Goal: Task Accomplishment & Management: Manage account settings

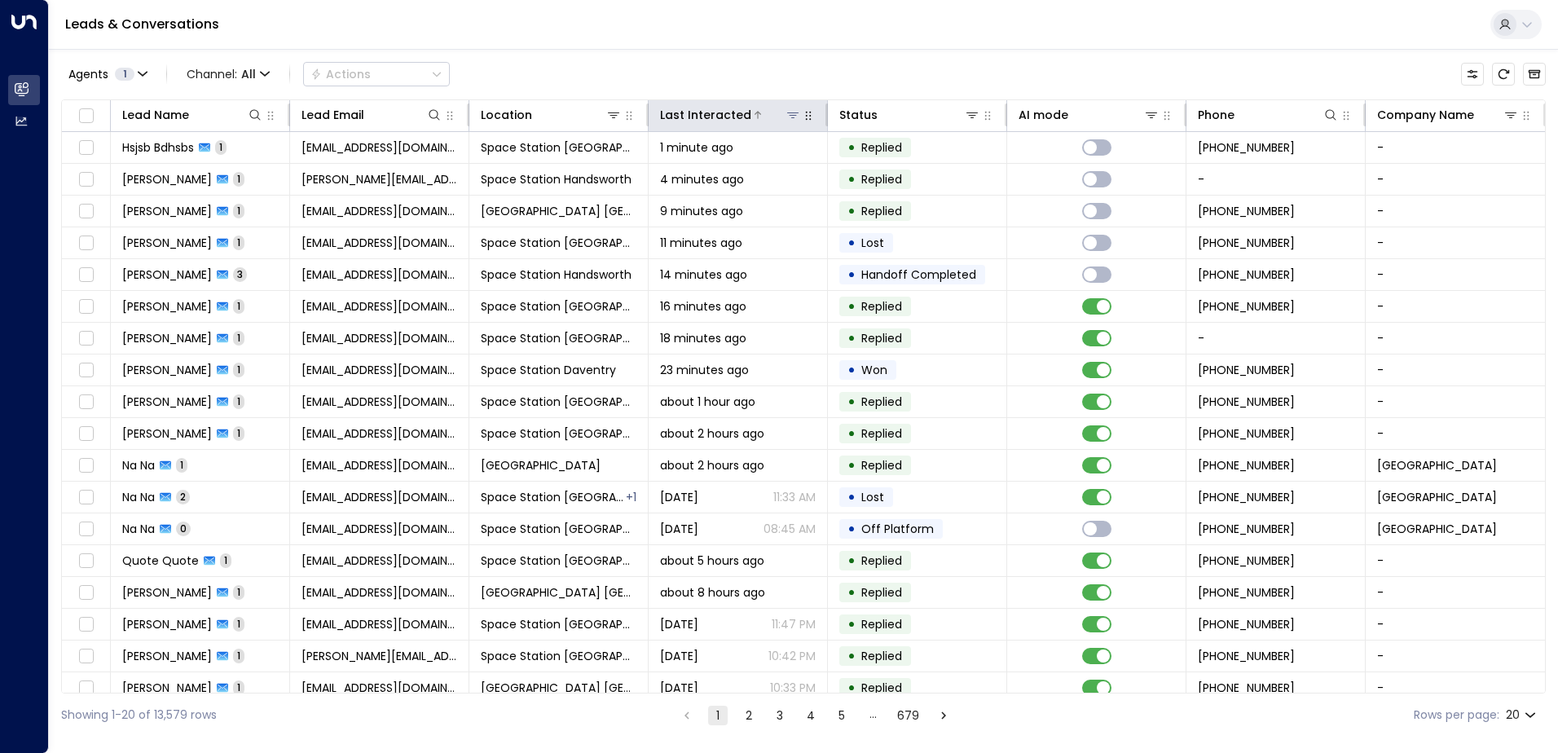
click at [796, 116] on icon at bounding box center [793, 114] width 13 height 13
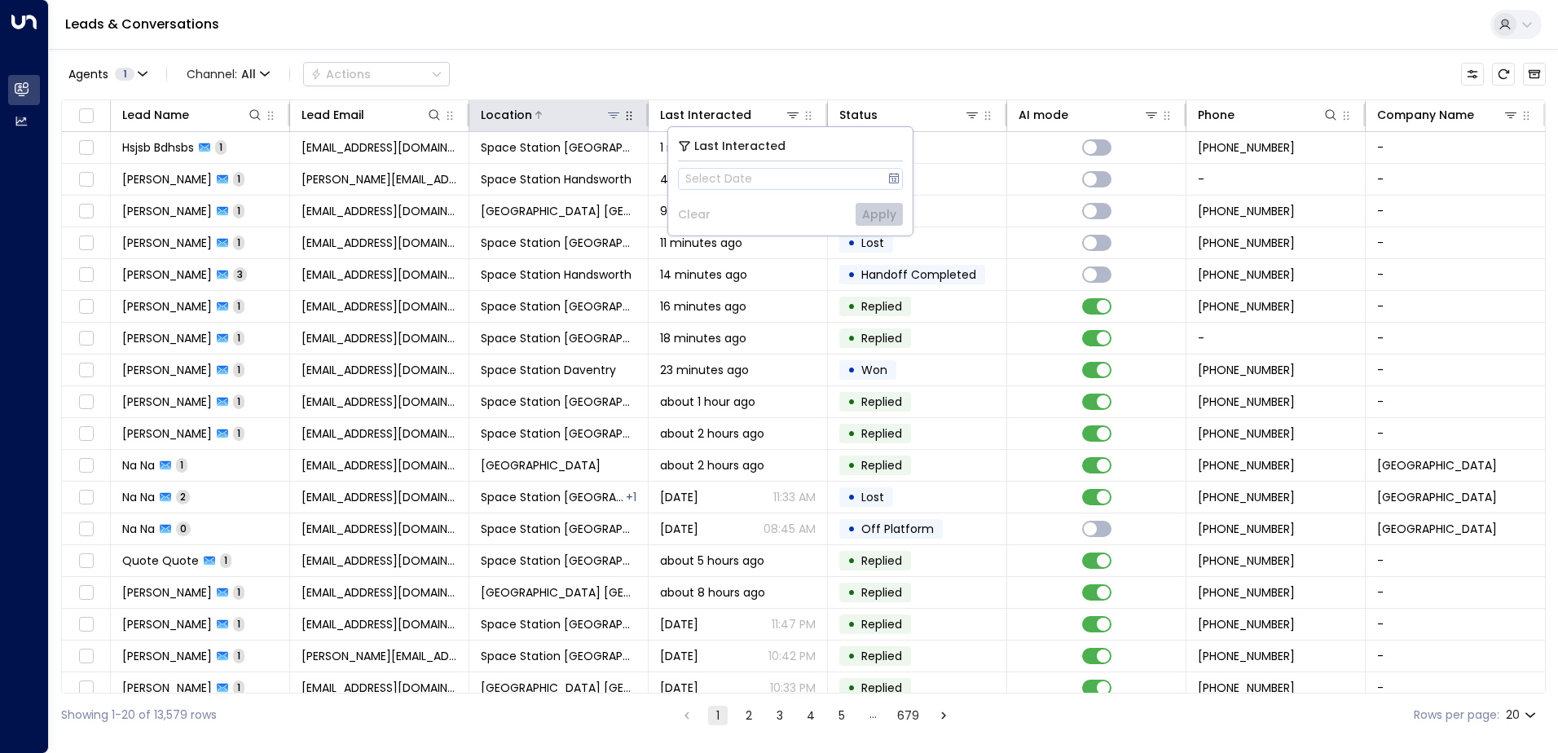
click at [611, 117] on icon at bounding box center [613, 114] width 13 height 13
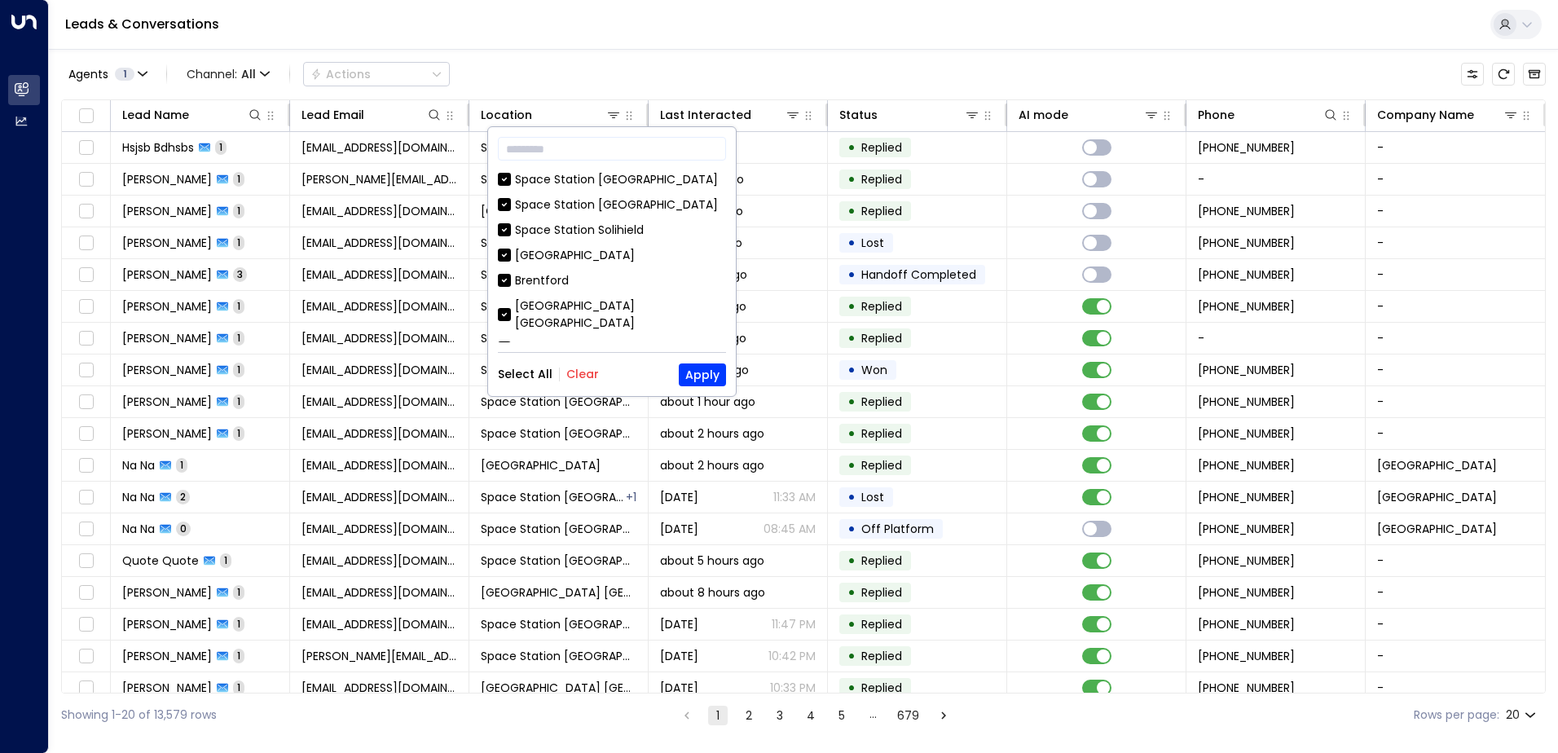
click at [578, 377] on button "Clear" at bounding box center [582, 374] width 33 height 13
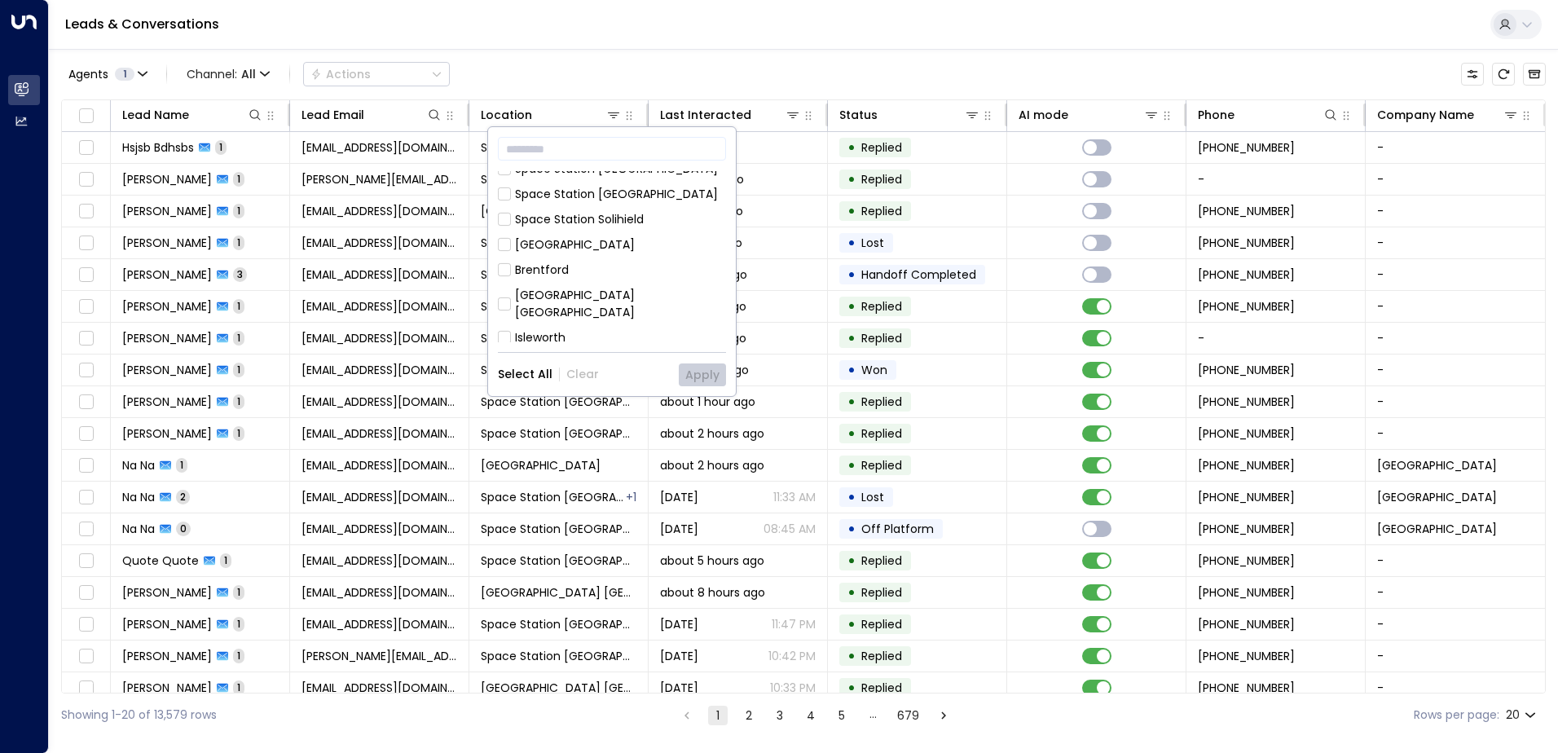
scroll to position [92, 0]
click at [602, 273] on div "Space Station [GEOGRAPHIC_DATA]" at bounding box center [616, 281] width 203 height 17
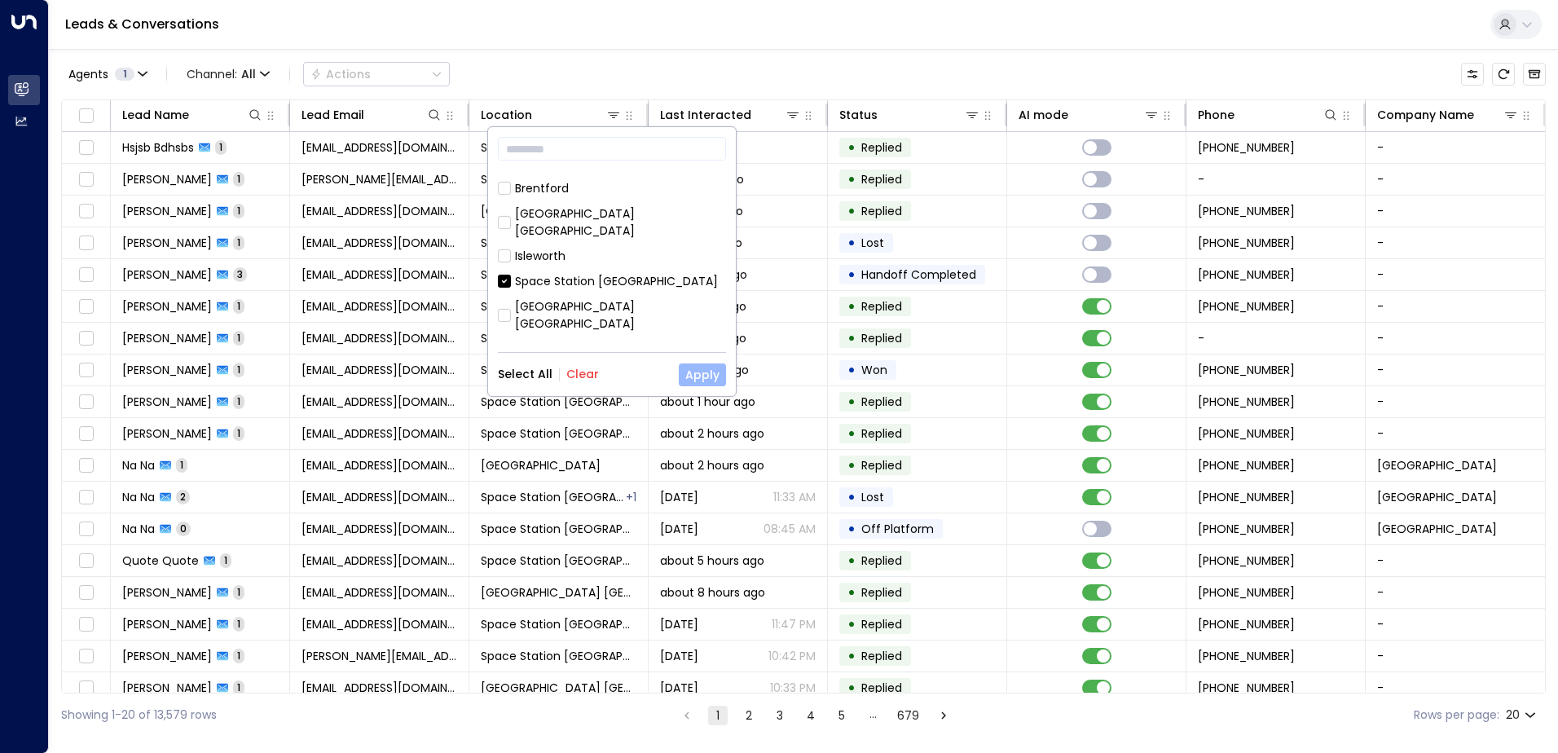
click at [697, 372] on button "Apply" at bounding box center [702, 375] width 47 height 23
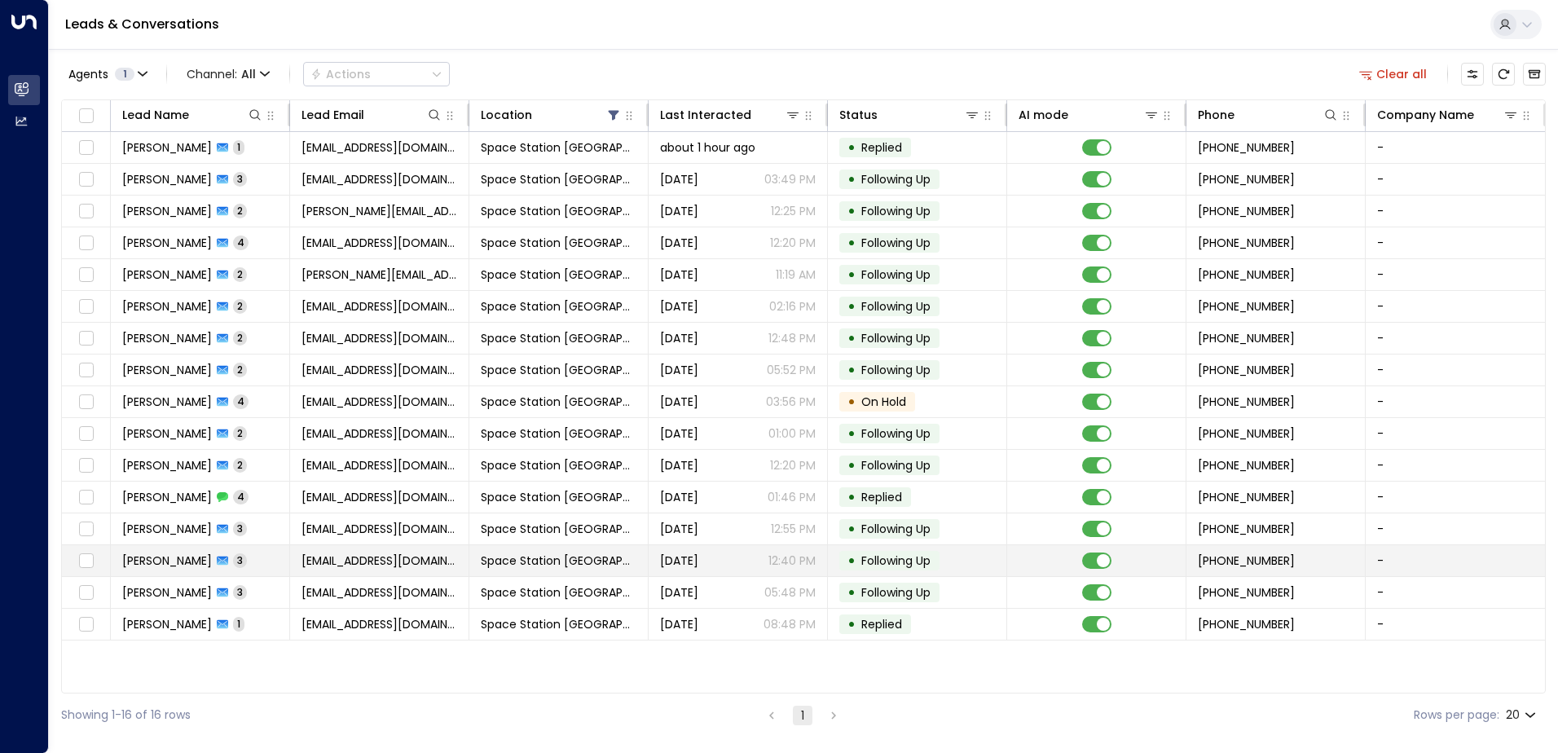
click at [280, 560] on td "[PERSON_NAME] 3" at bounding box center [200, 560] width 179 height 31
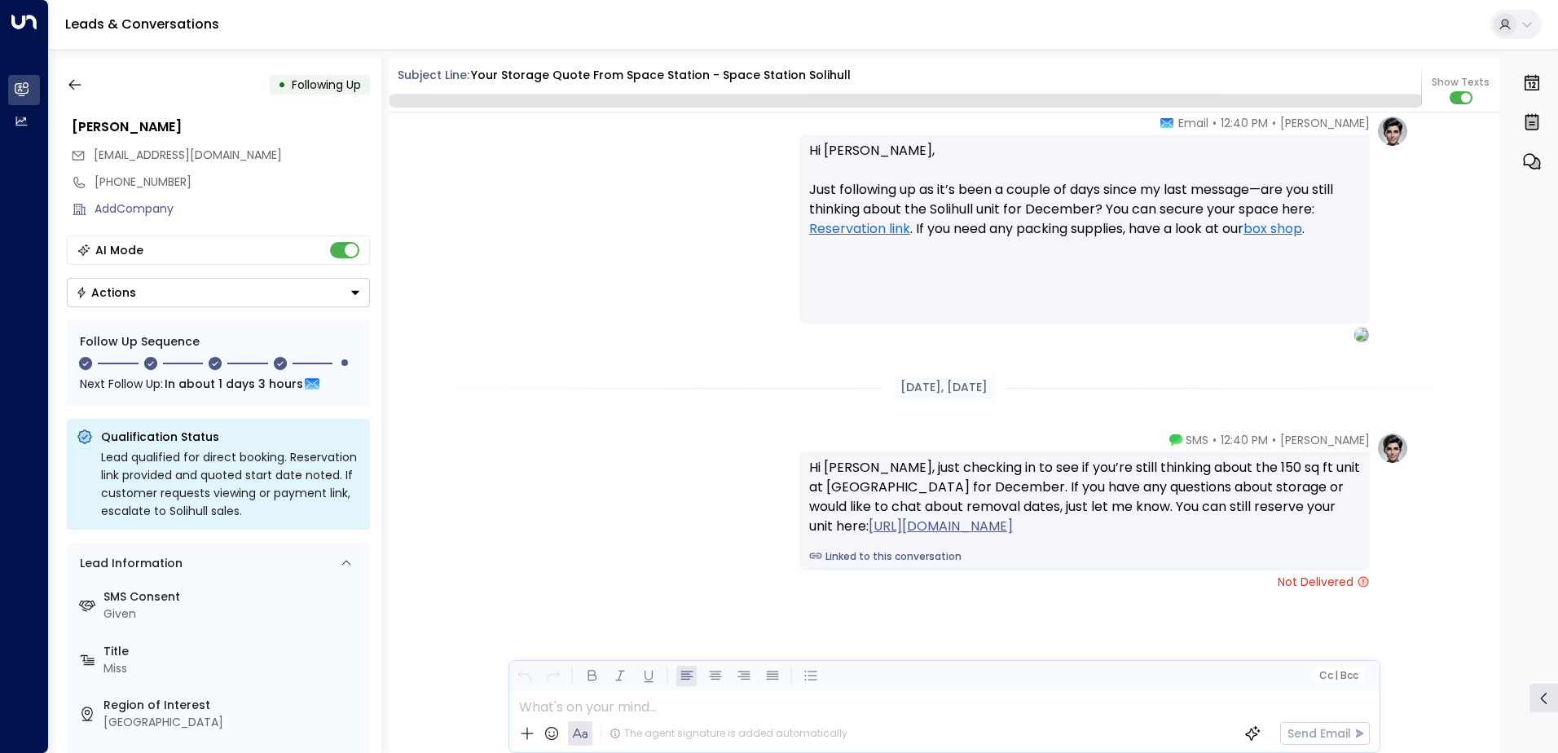
scroll to position [2059, 0]
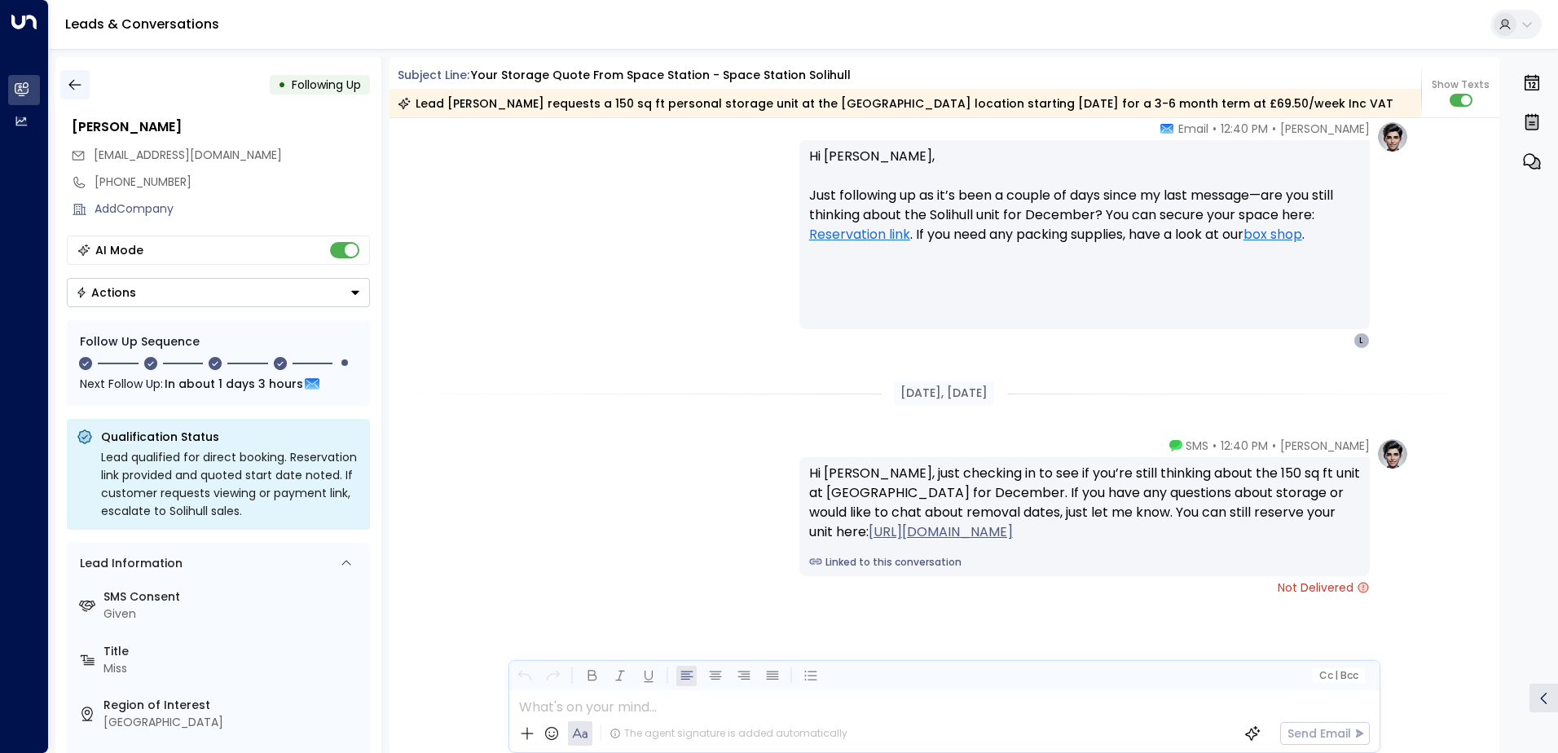
click at [83, 79] on button "button" at bounding box center [74, 84] width 29 height 29
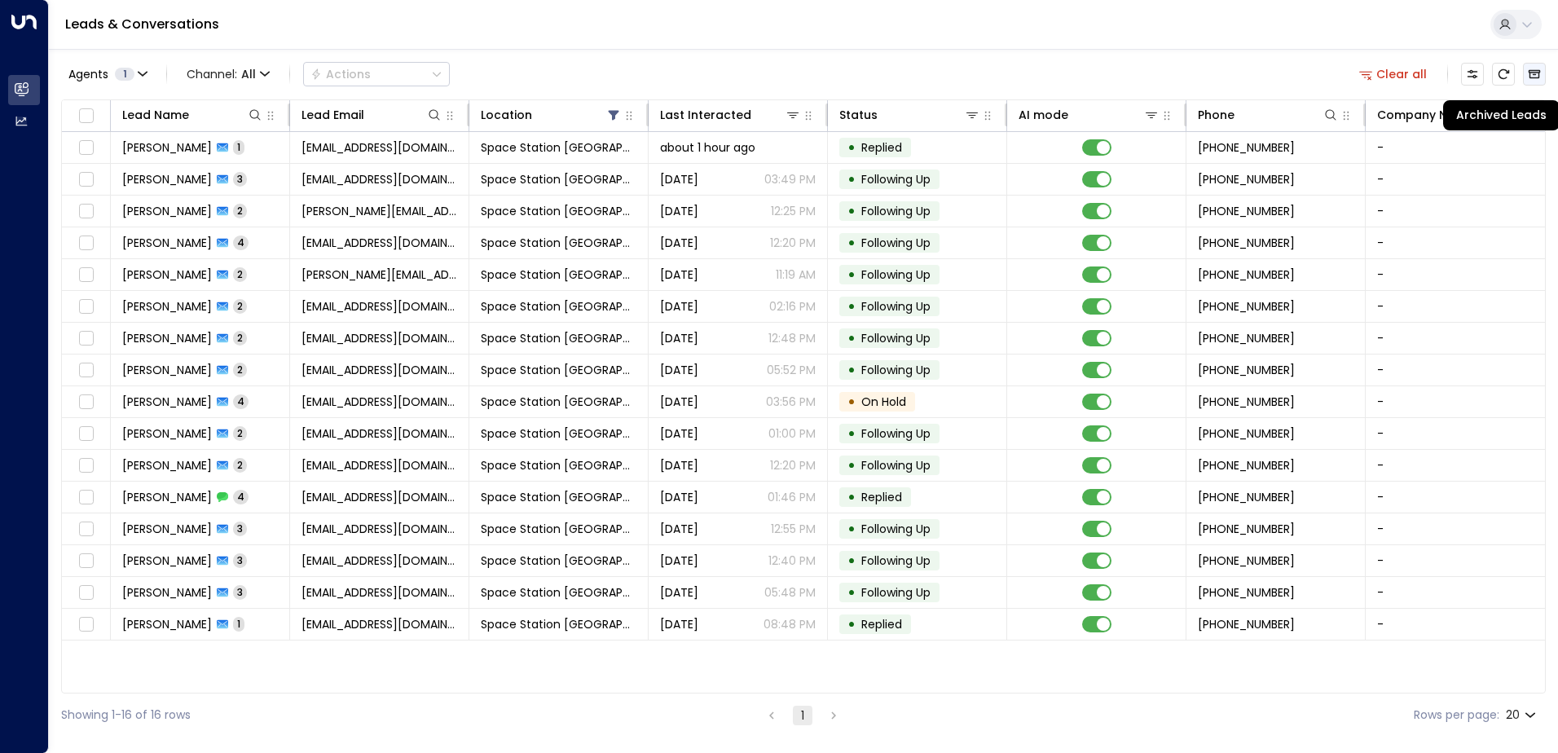
click at [1535, 81] on button "Archived Leads" at bounding box center [1534, 74] width 23 height 23
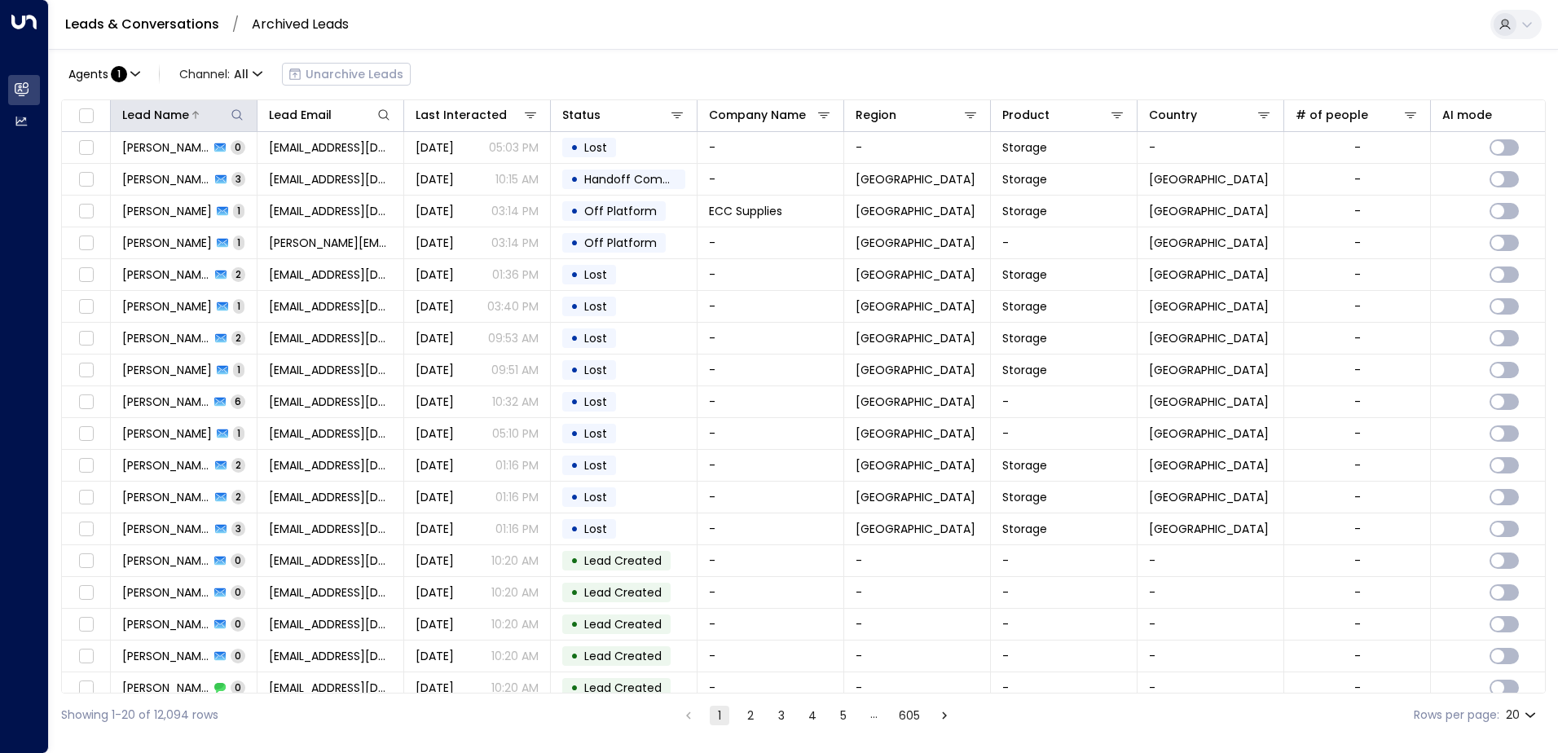
click at [243, 113] on icon at bounding box center [237, 114] width 13 height 13
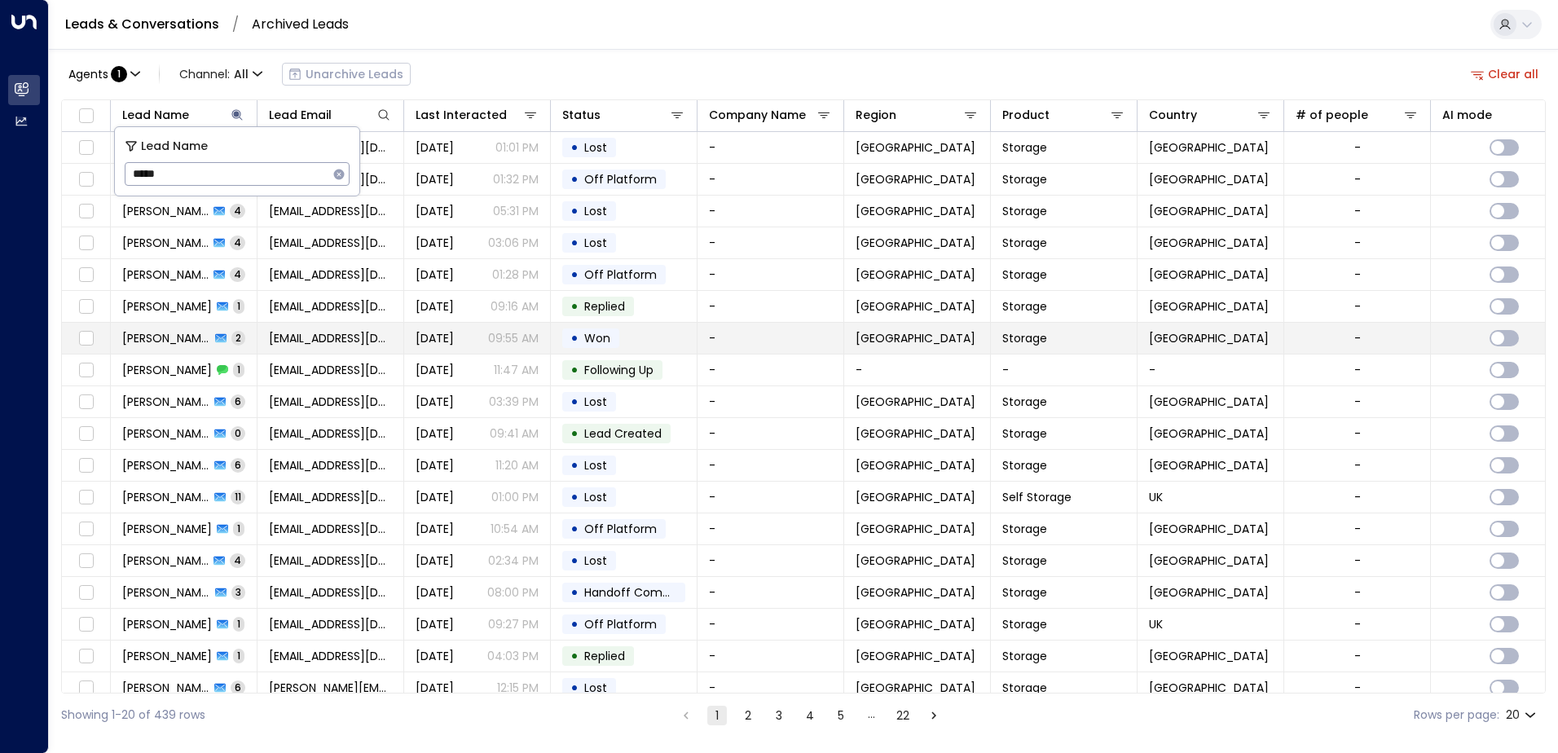
type input "******"
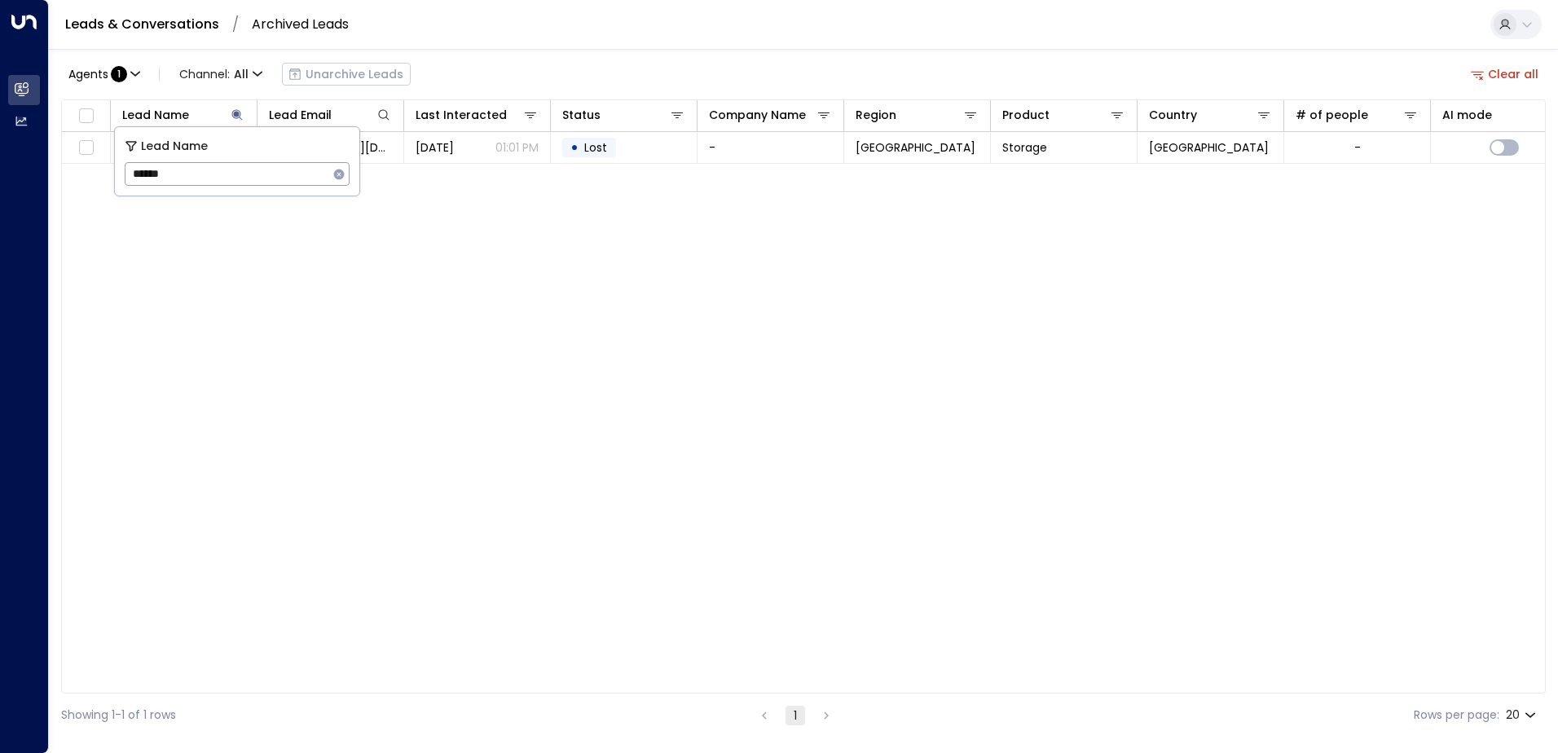
click at [497, 86] on div "Agents : 1 Channel: All Unarchive Leads Clear all" at bounding box center [803, 74] width 1485 height 34
